Goal: Task Accomplishment & Management: Use online tool/utility

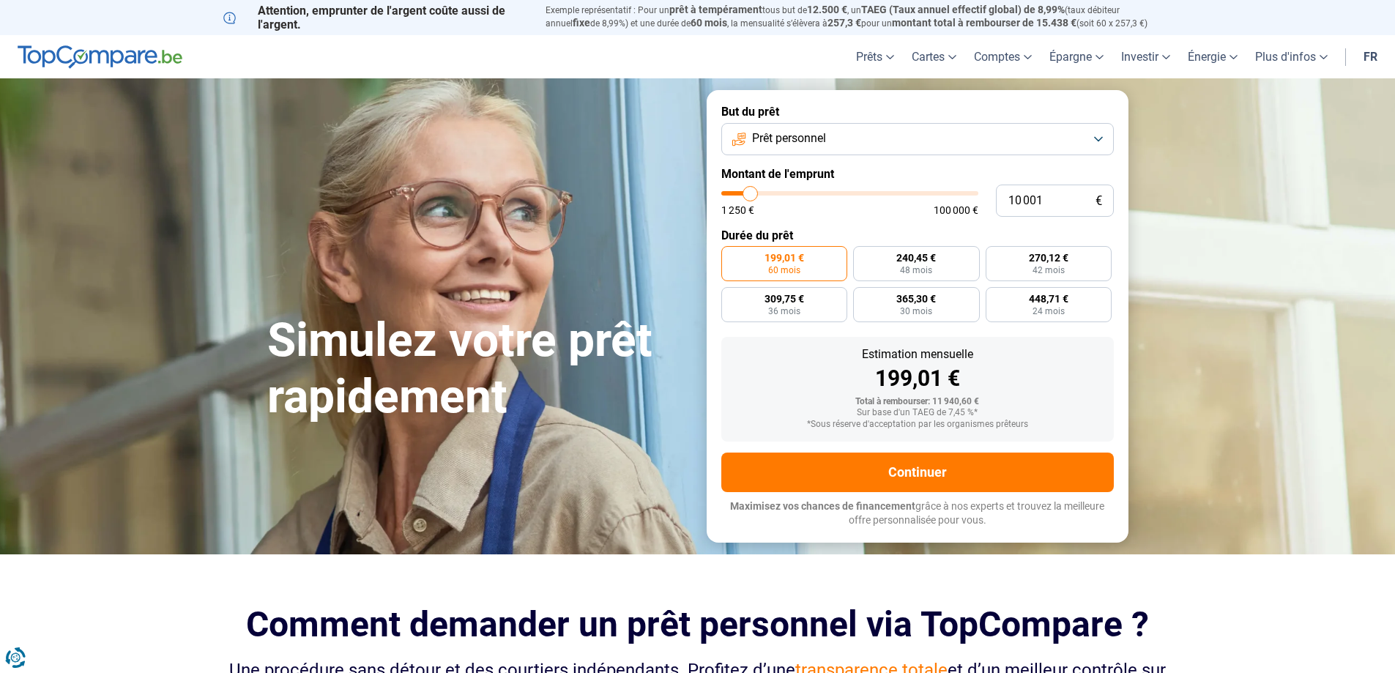
click at [1092, 138] on button "Prêt personnel" at bounding box center [917, 139] width 392 height 32
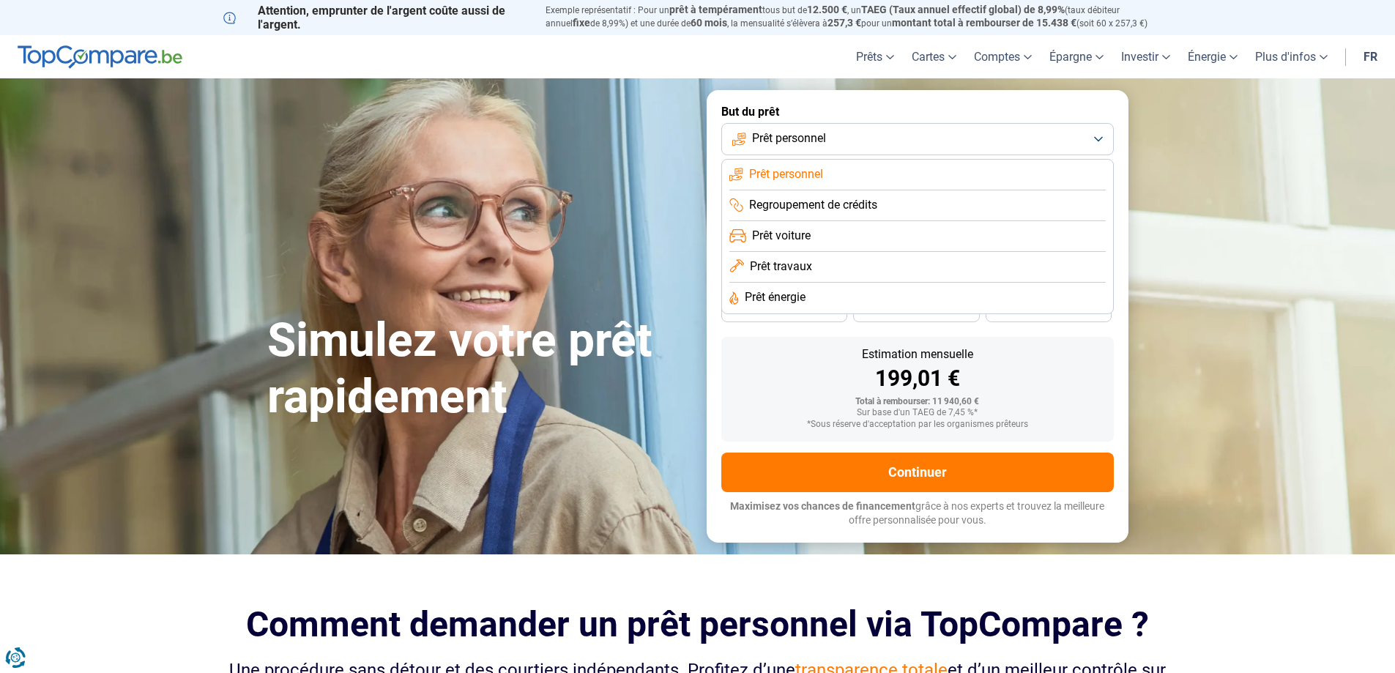
click at [784, 238] on span "Prêt voiture" at bounding box center [781, 236] width 59 height 16
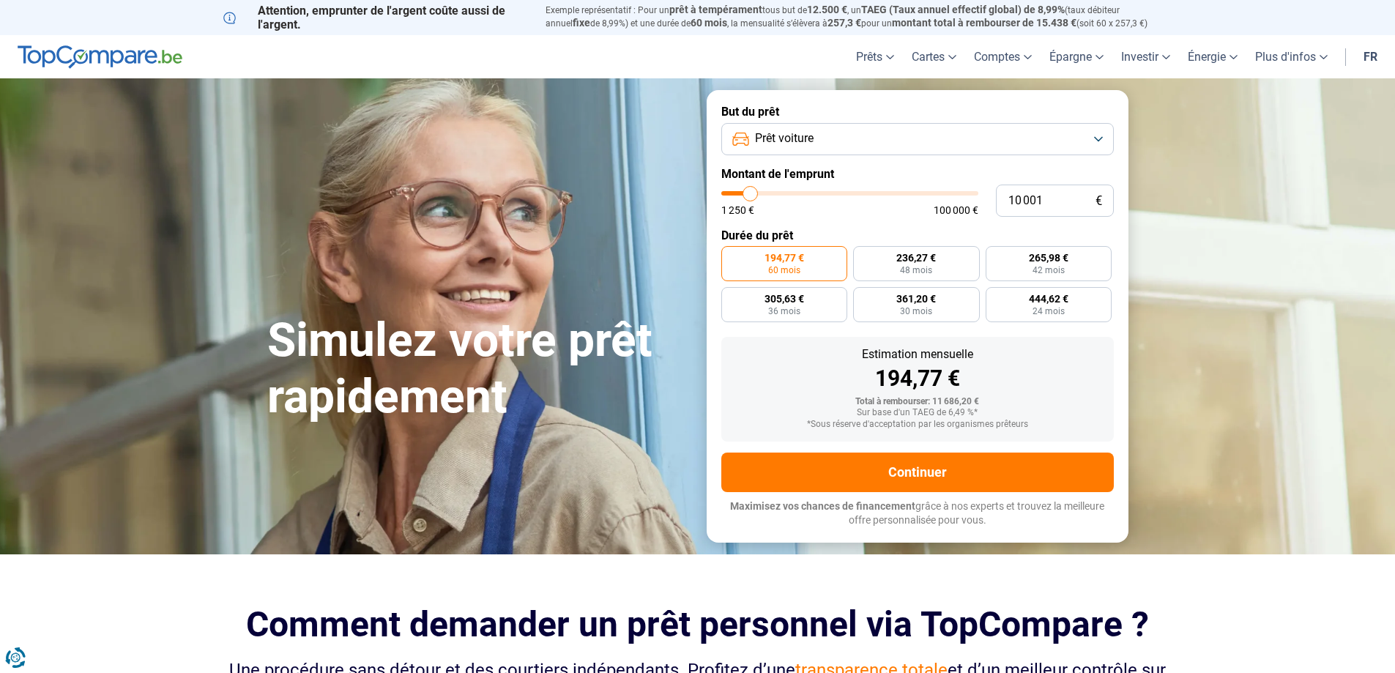
type input "48 500"
type input "48500"
click at [844, 195] on input "range" at bounding box center [849, 193] width 257 height 4
radio input "false"
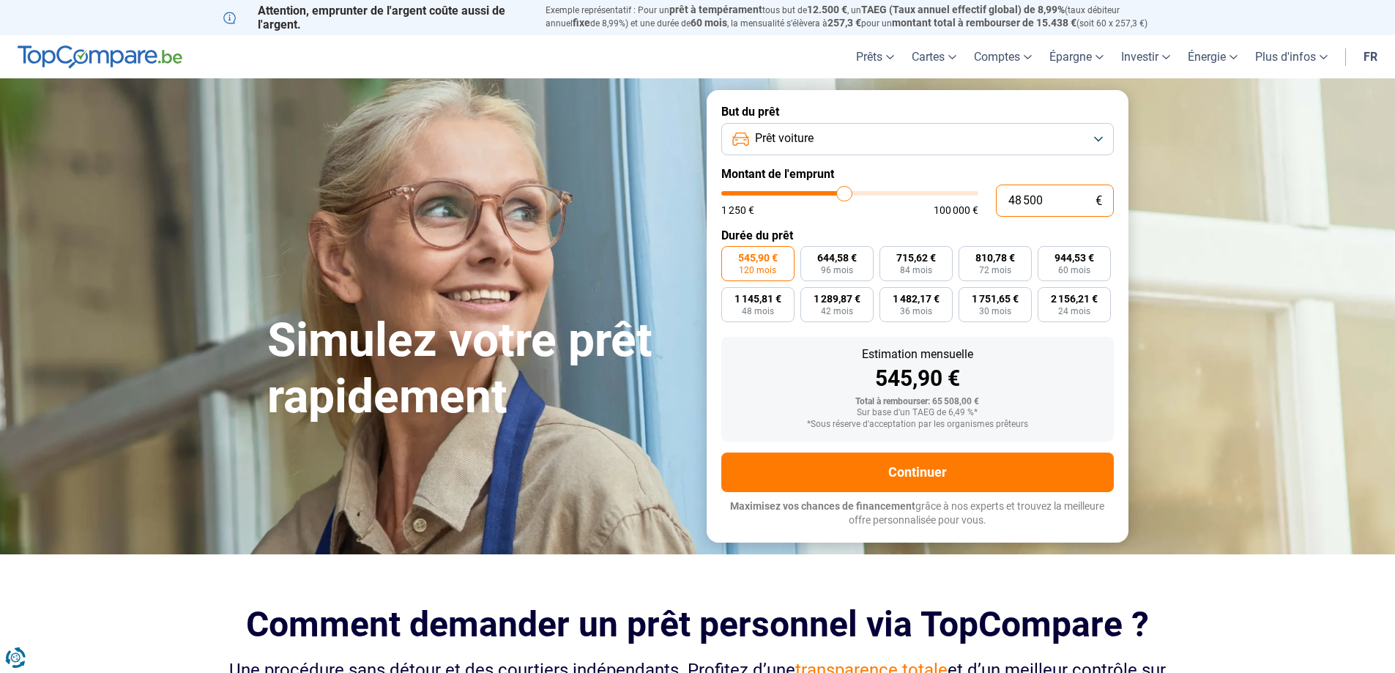
click at [1046, 197] on input "48 500" at bounding box center [1055, 200] width 118 height 32
type input "4 850"
type input "4750"
type input "485"
type input "1250"
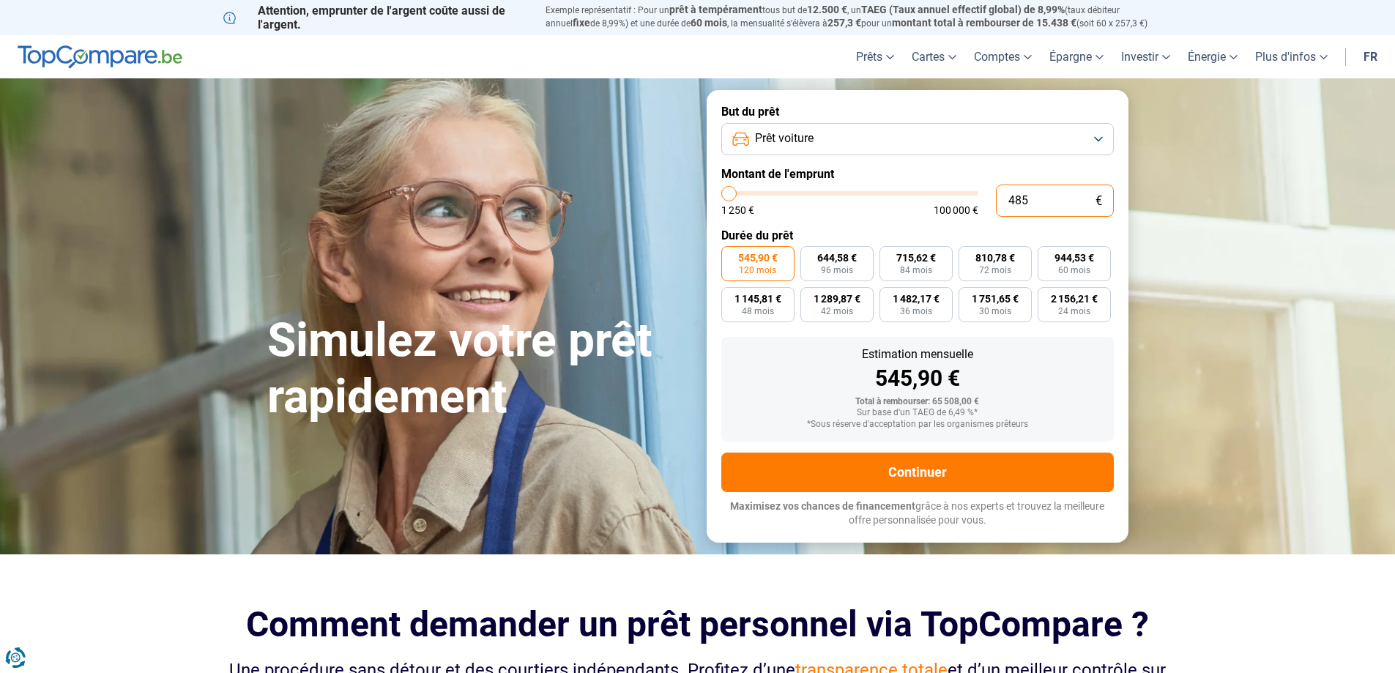
type input "48"
type input "1250"
type input "4"
type input "1250"
type input "0"
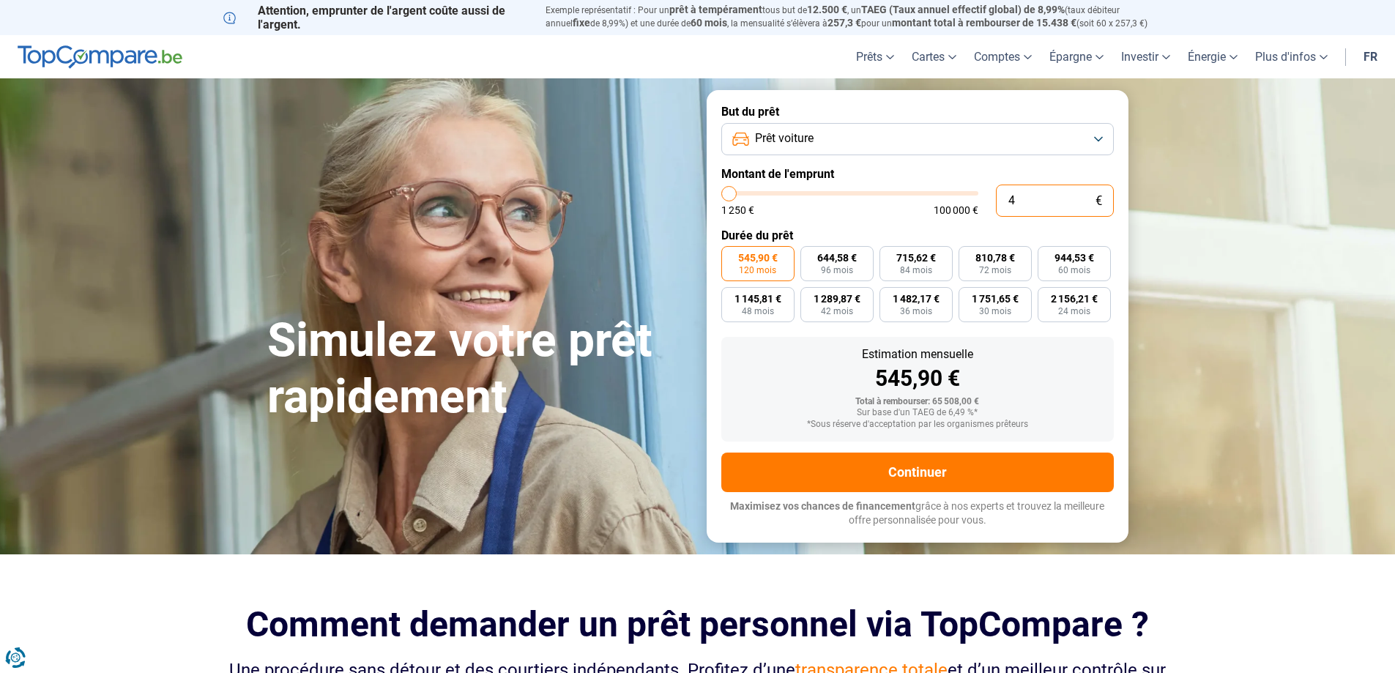
type input "1250"
type input "2"
type input "1250"
type input "20"
type input "1250"
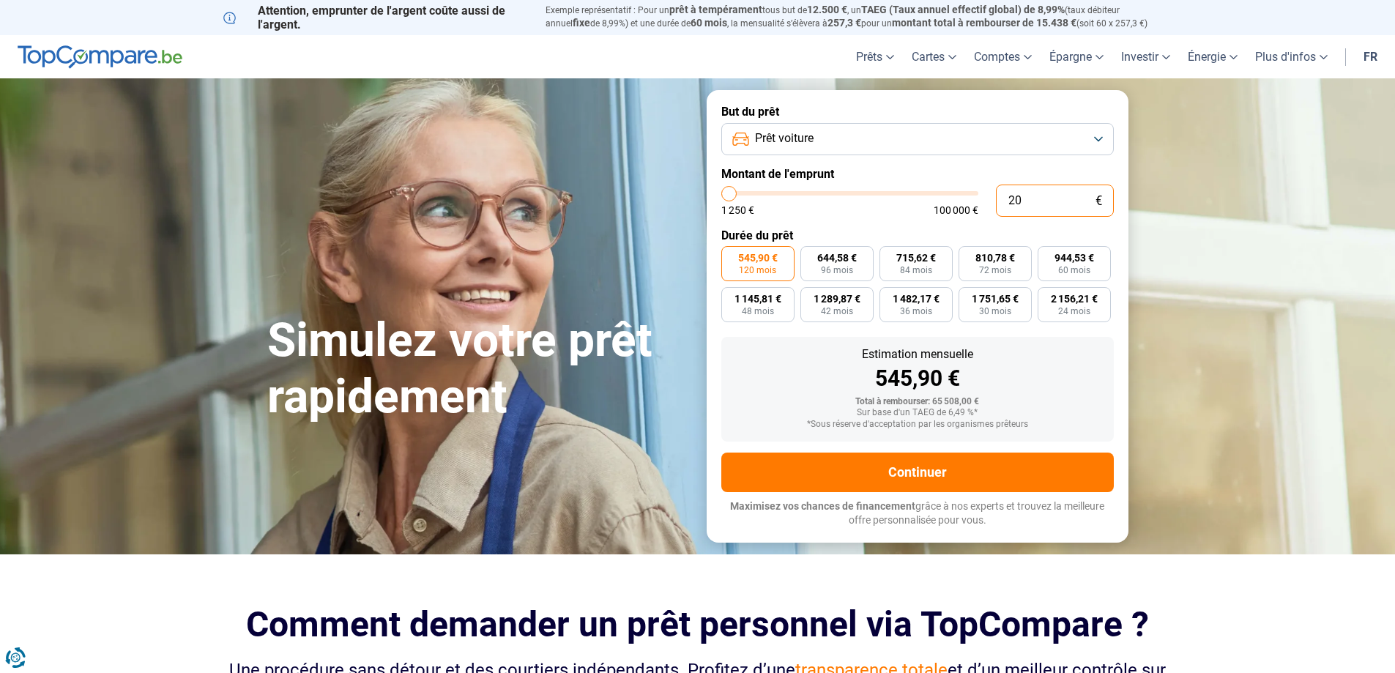
type input "200"
type input "1250"
type input "2 000"
type input "2000"
type input "20 000"
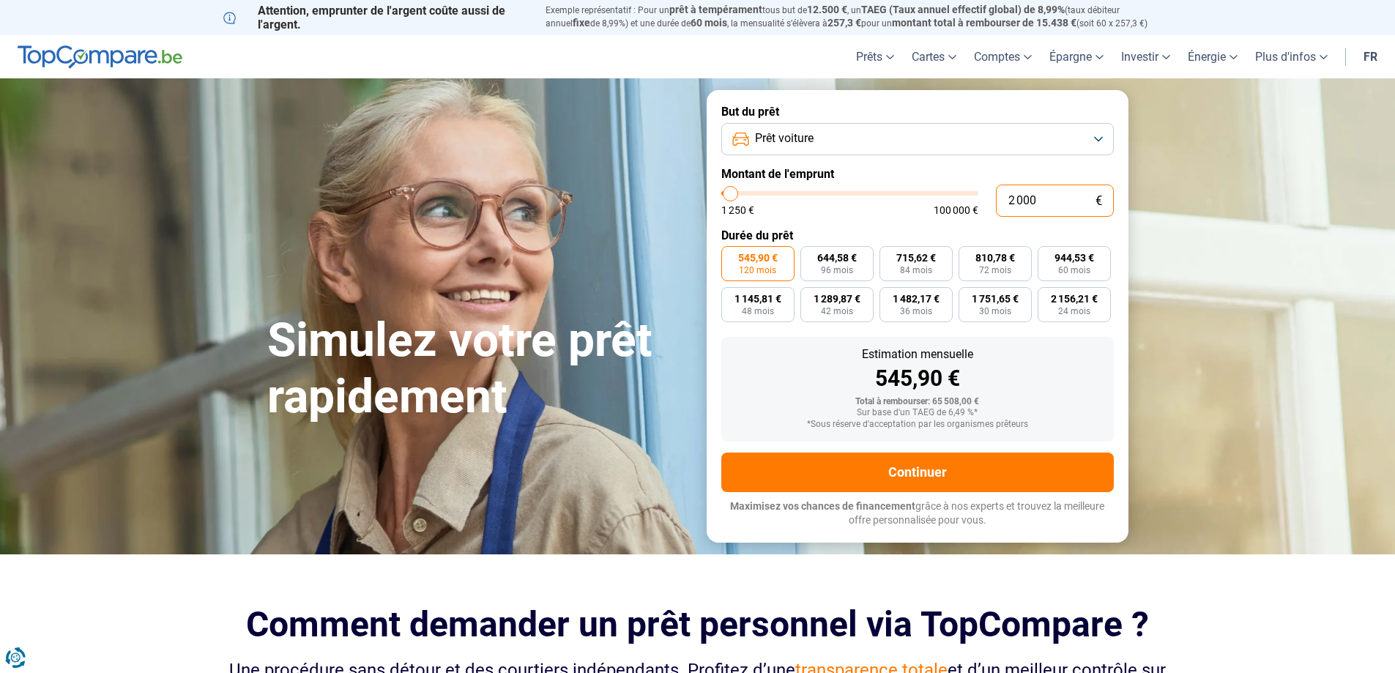
type input "20000"
radio input "true"
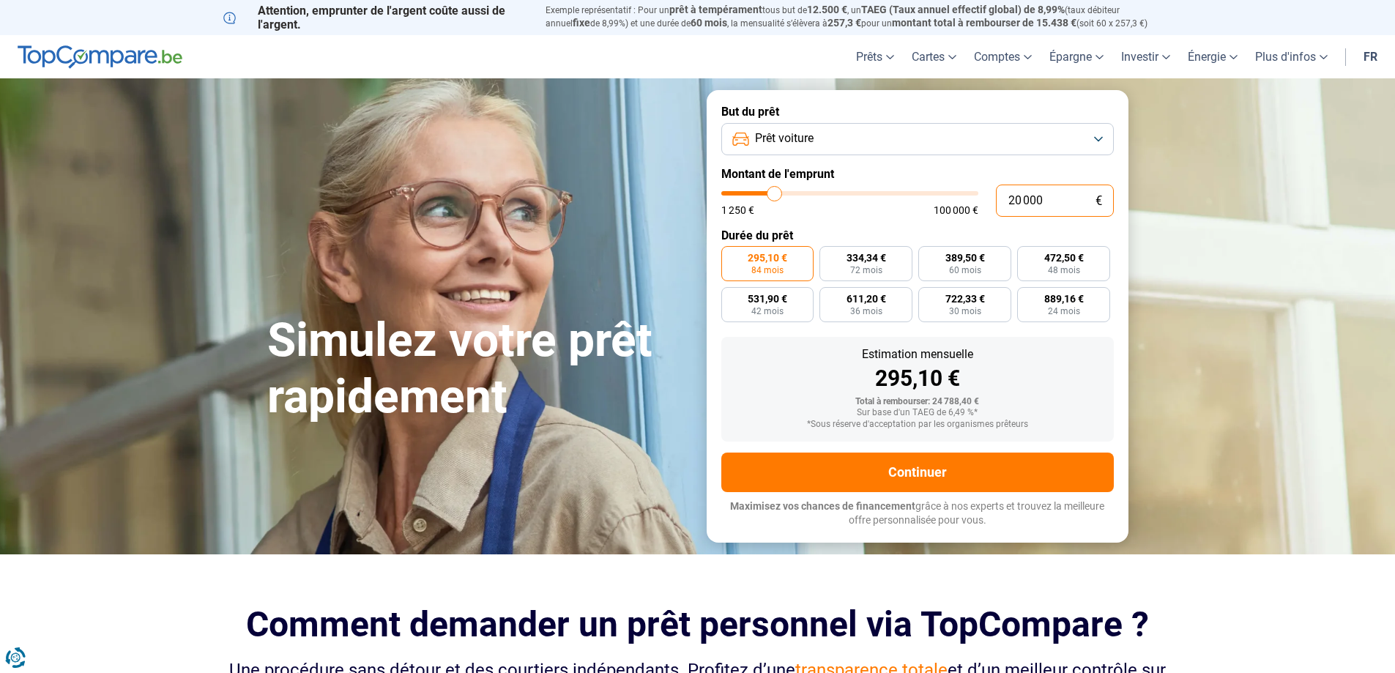
type input "20 000"
